Goal: Find specific page/section: Find specific page/section

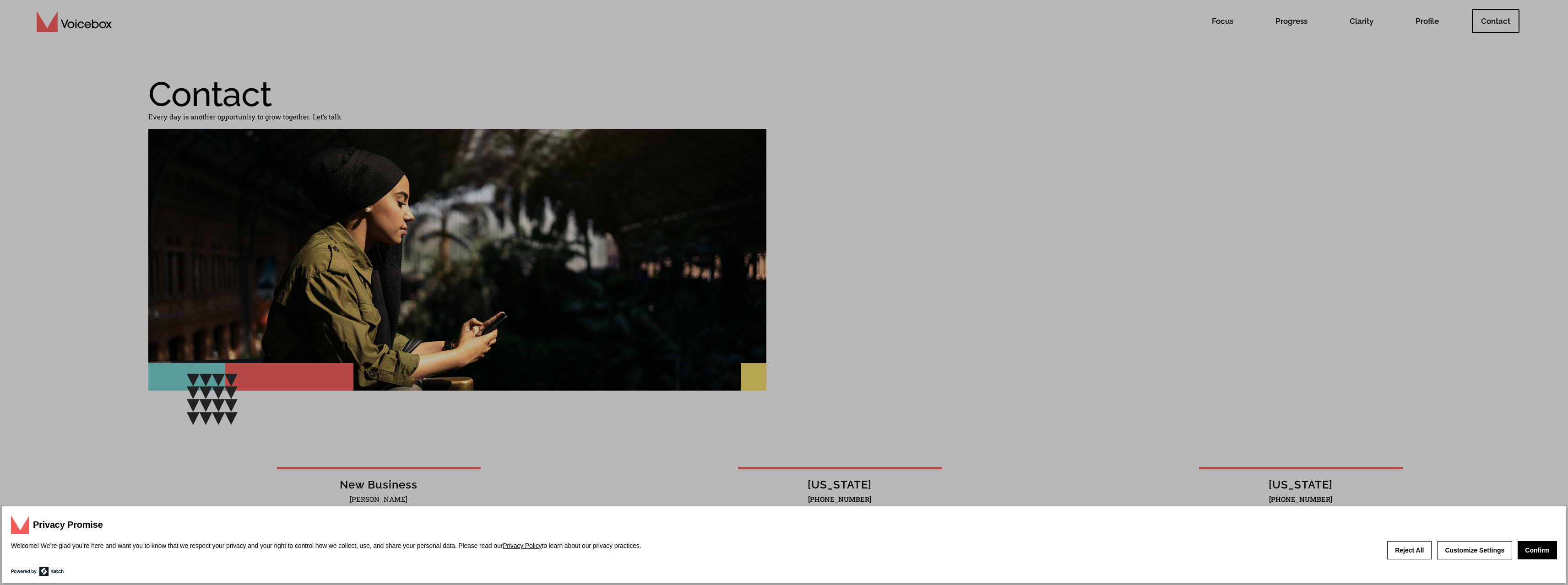
scroll to position [15, 0]
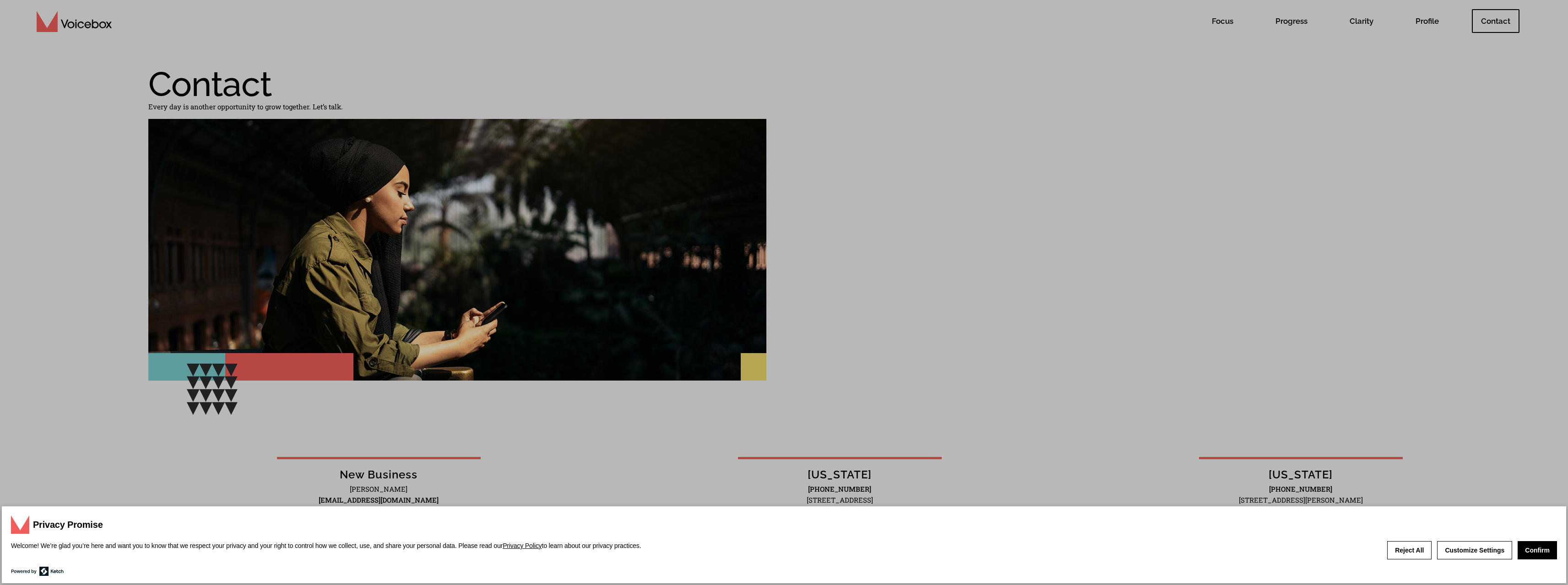
click at [1520, 554] on button "Confirm" at bounding box center [1538, 550] width 40 height 18
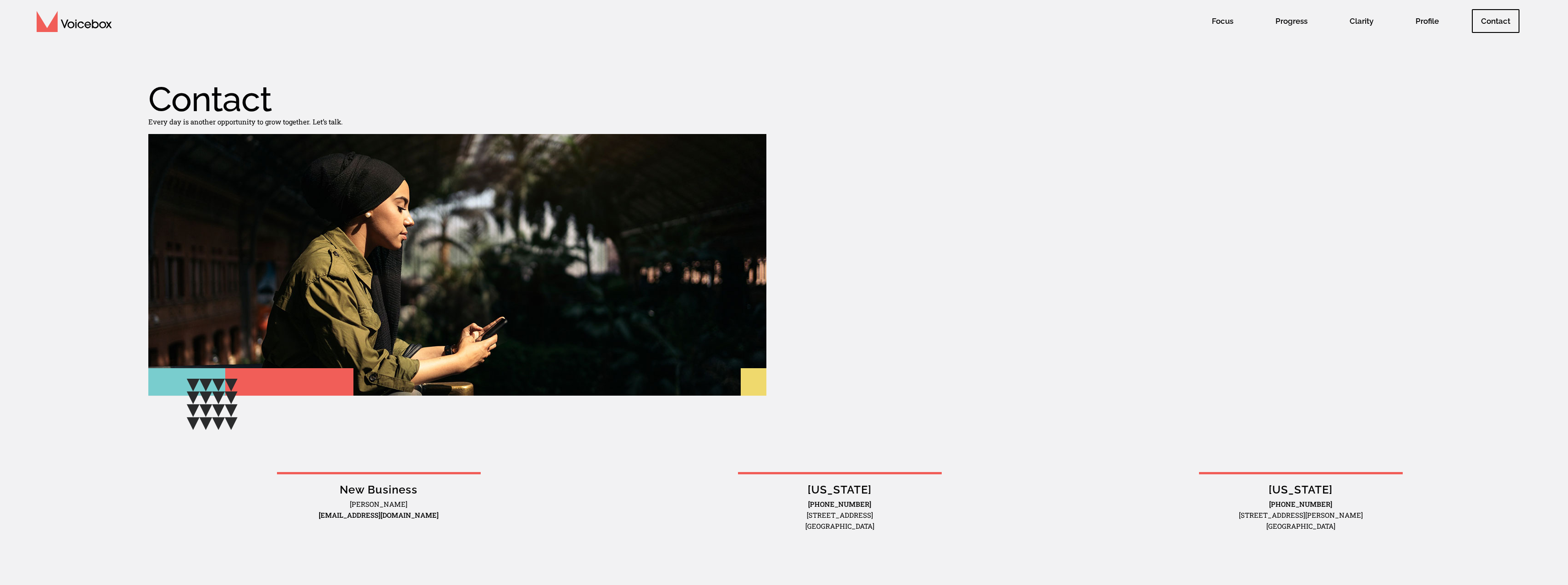
scroll to position [0, 0]
click at [1221, 23] on span "Focus" at bounding box center [1223, 21] width 40 height 24
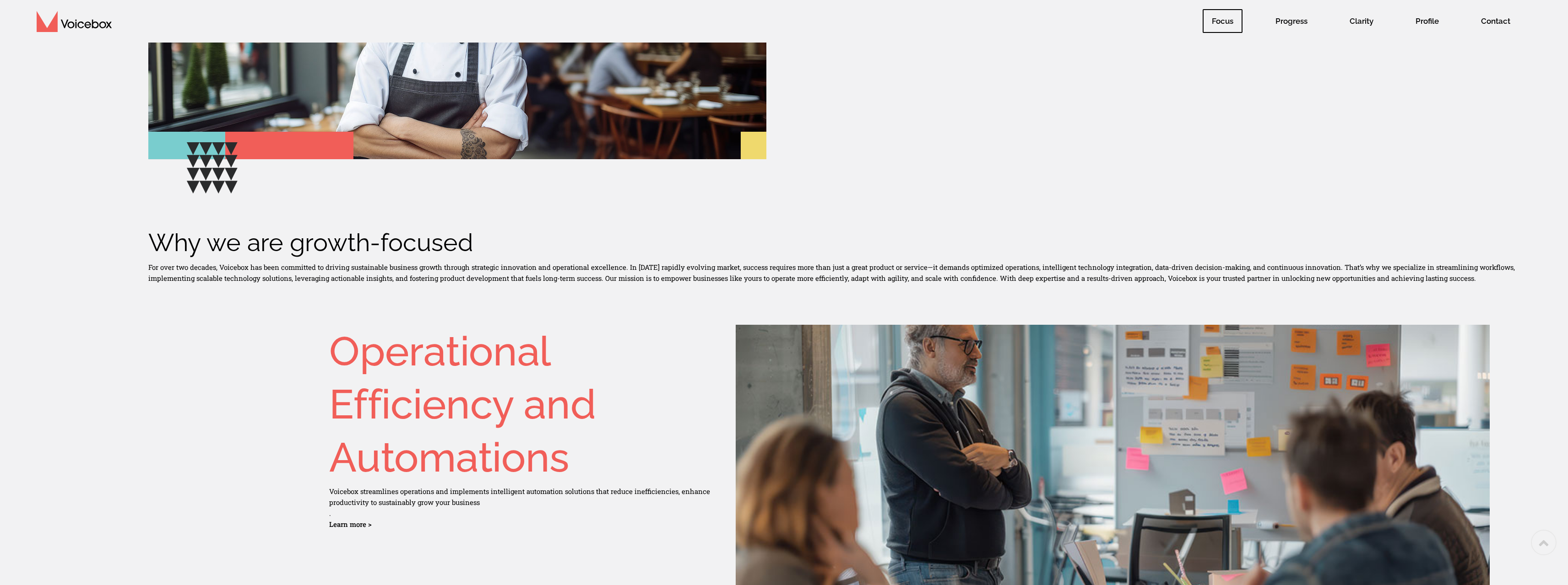
scroll to position [245, 0]
